Goal: Check status: Check status

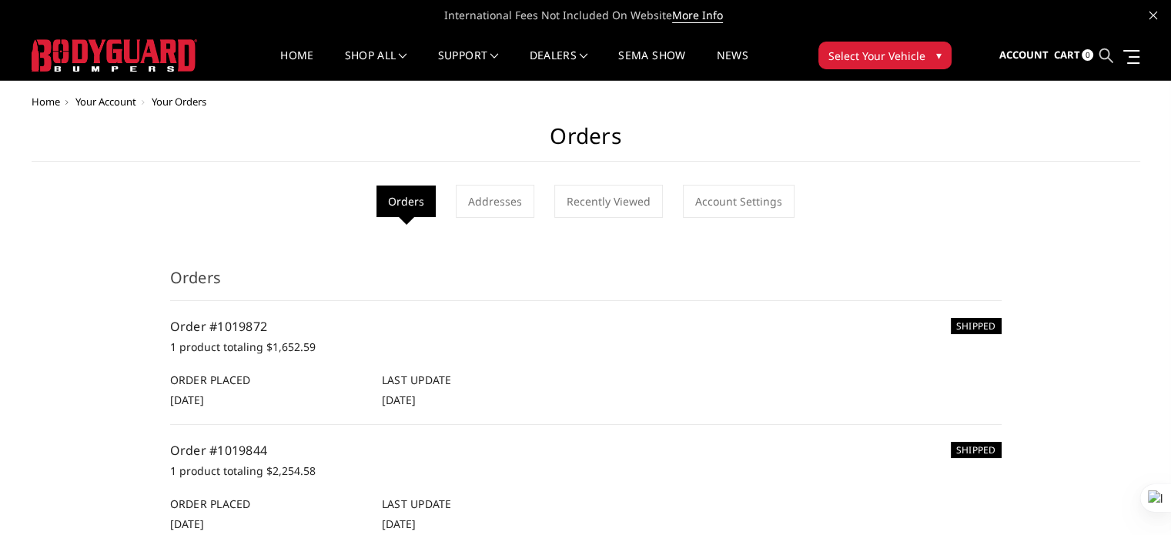
click at [1102, 55] on icon at bounding box center [1106, 56] width 14 height 14
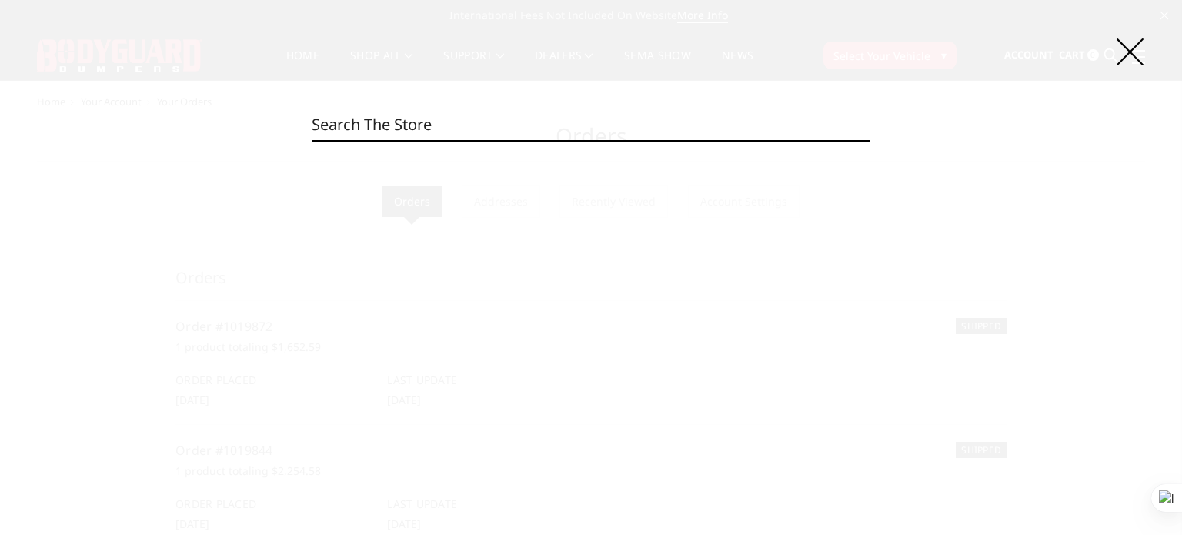
paste input "DFR10BYLT"
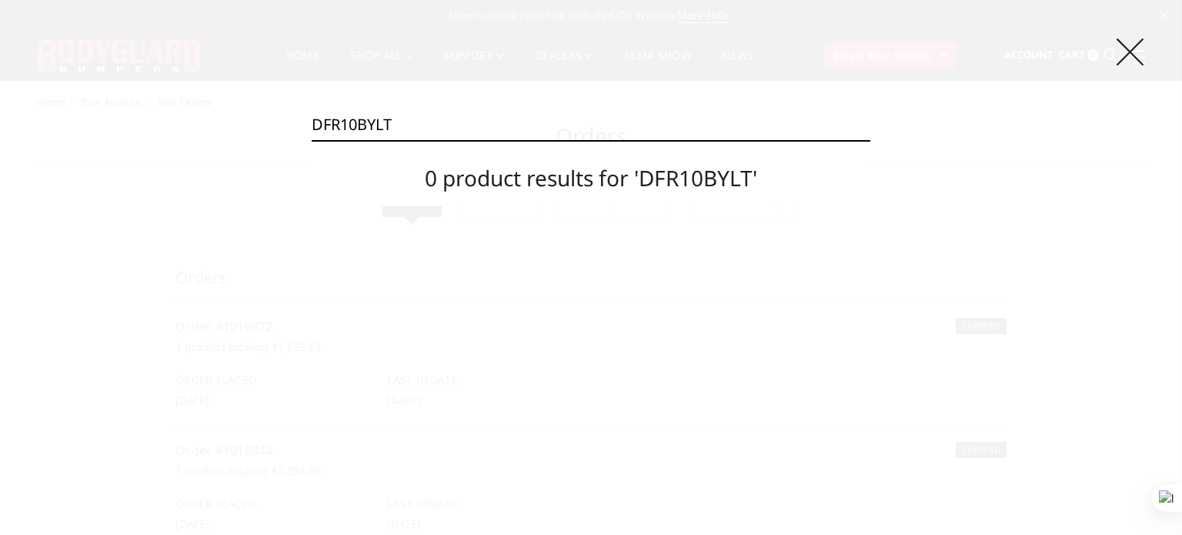
type input "DFR10BYLT"
click at [1127, 52] on icon at bounding box center [1130, 51] width 27 height 27
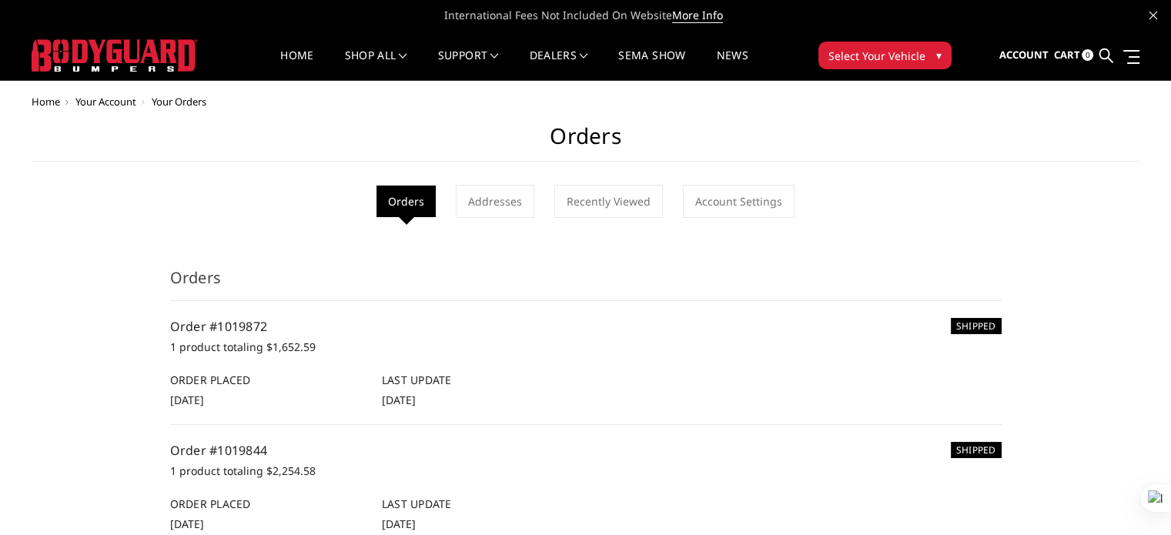
click at [859, 52] on span "Select Your Vehicle" at bounding box center [876, 56] width 97 height 16
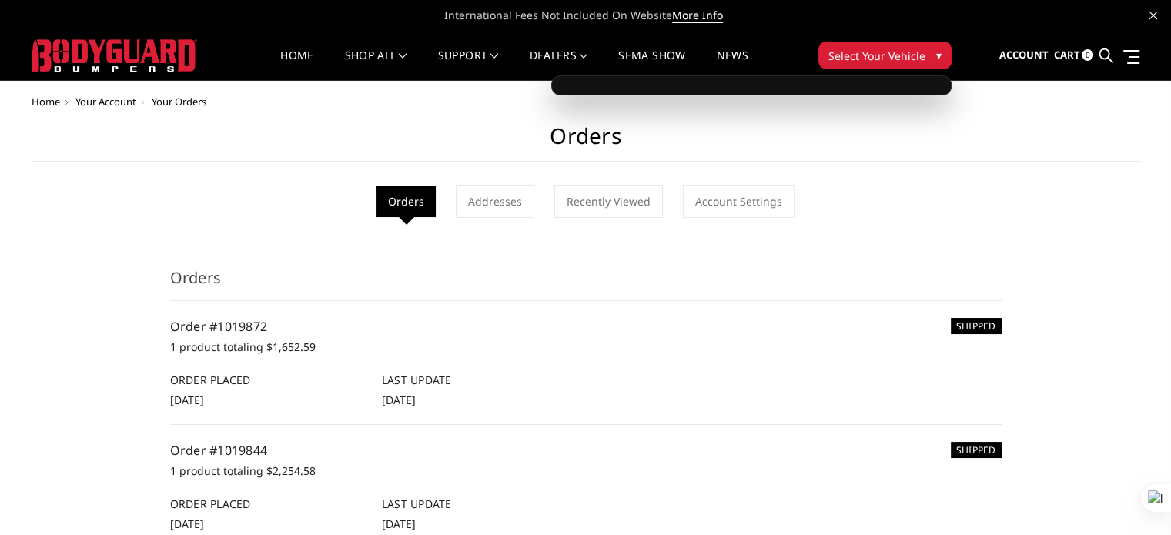
click at [908, 59] on span "Select Your Vehicle" at bounding box center [876, 56] width 97 height 16
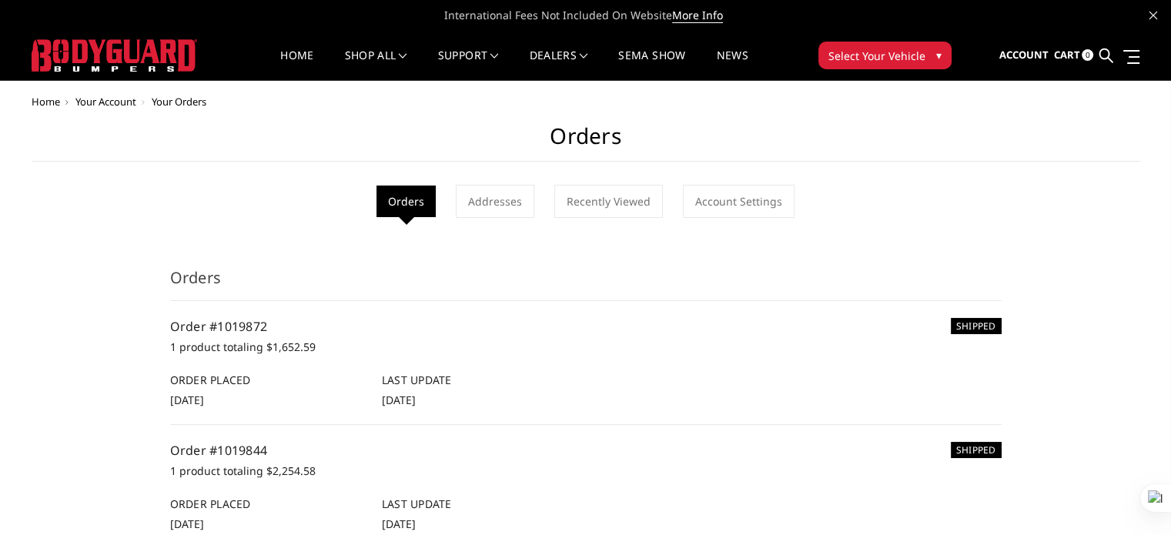
click at [936, 55] on span "▾" at bounding box center [938, 55] width 5 height 16
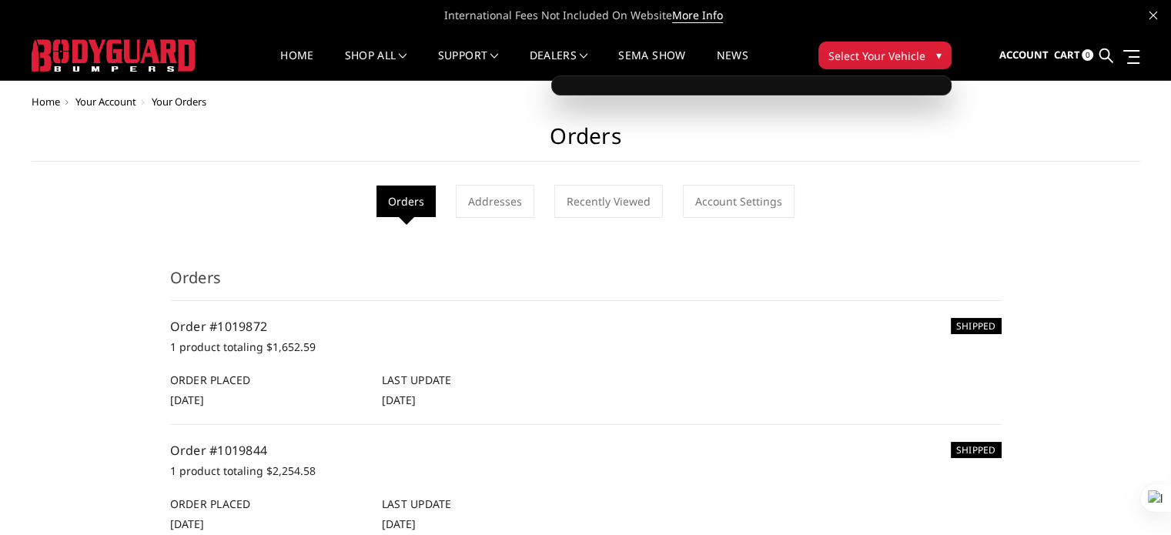
click at [939, 52] on span "▾" at bounding box center [938, 55] width 5 height 16
